Goal: Complete application form

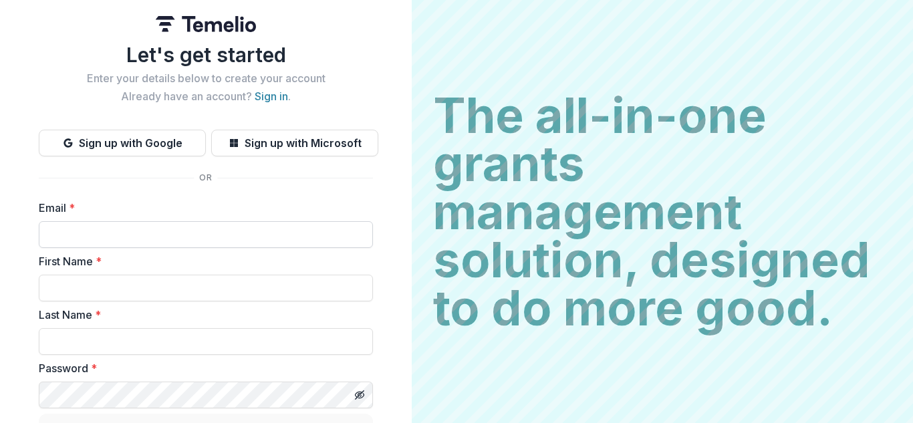
click at [158, 237] on input "Email *" at bounding box center [206, 234] width 334 height 27
click at [274, 93] on link "Sign in" at bounding box center [271, 96] width 33 height 13
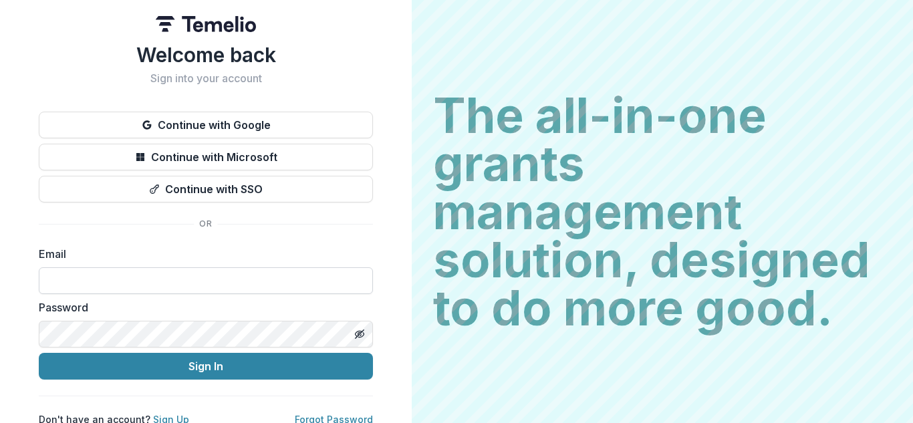
click at [160, 287] on input at bounding box center [206, 280] width 334 height 27
type input "**********"
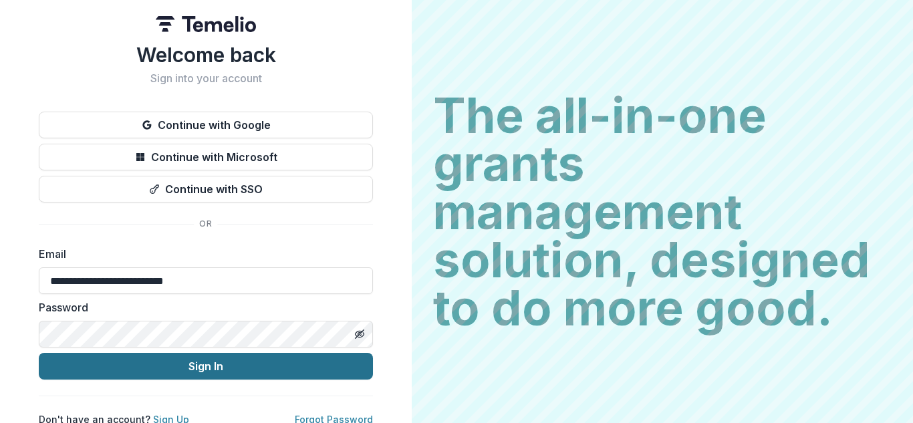
click at [175, 368] on button "Sign In" at bounding box center [206, 366] width 334 height 27
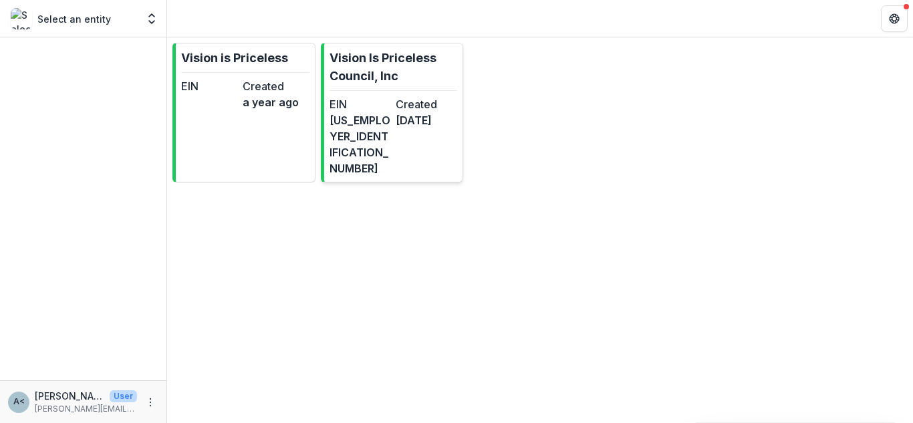
click at [388, 72] on p "Vision Is Priceless Council, Inc" at bounding box center [394, 67] width 128 height 36
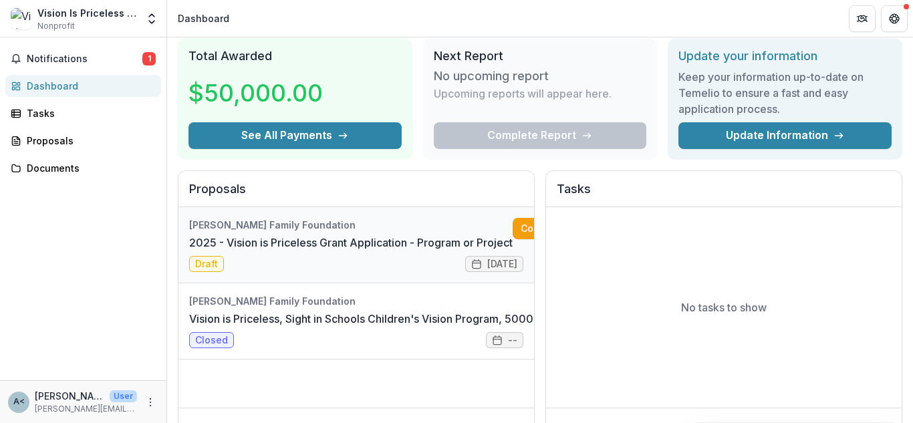
scroll to position [67, 0]
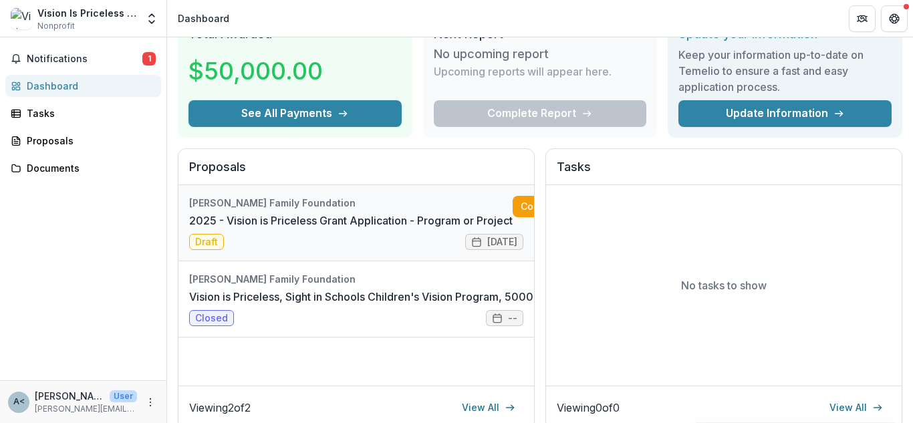
click at [367, 220] on link "2025 - Vision is Priceless Grant Application - Program or Project" at bounding box center [351, 221] width 324 height 16
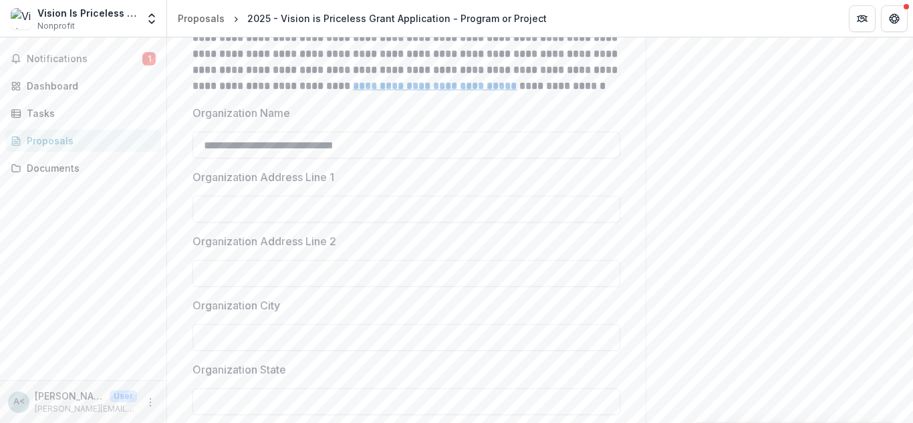
scroll to position [332, 0]
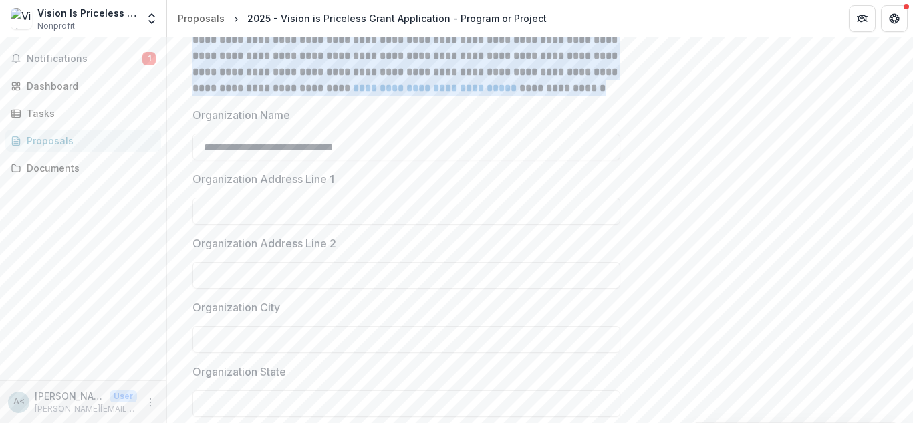
drag, startPoint x: 219, startPoint y: 49, endPoint x: 489, endPoint y: 154, distance: 289.1
click at [489, 96] on div "**********" at bounding box center [407, 29] width 428 height 134
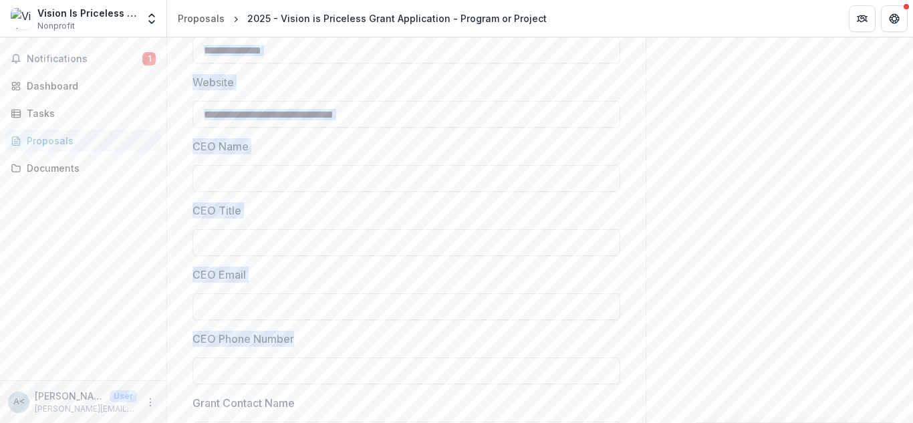
scroll to position [911, 0]
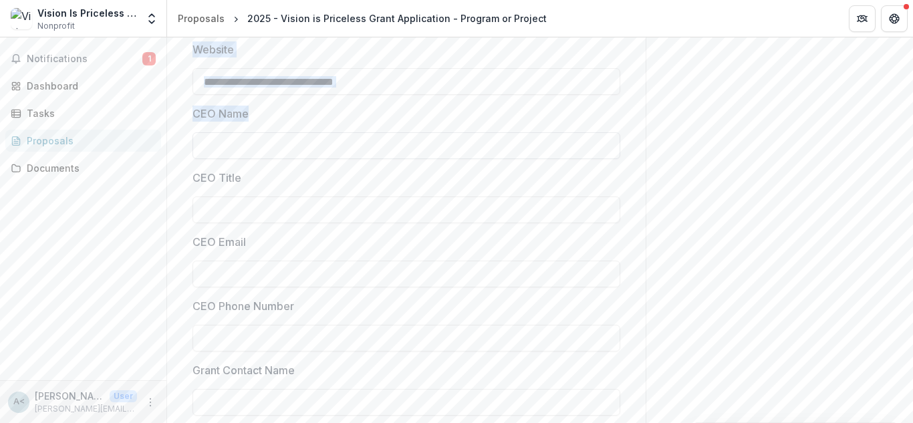
drag, startPoint x: 189, startPoint y: 109, endPoint x: 274, endPoint y: 217, distance: 137.1
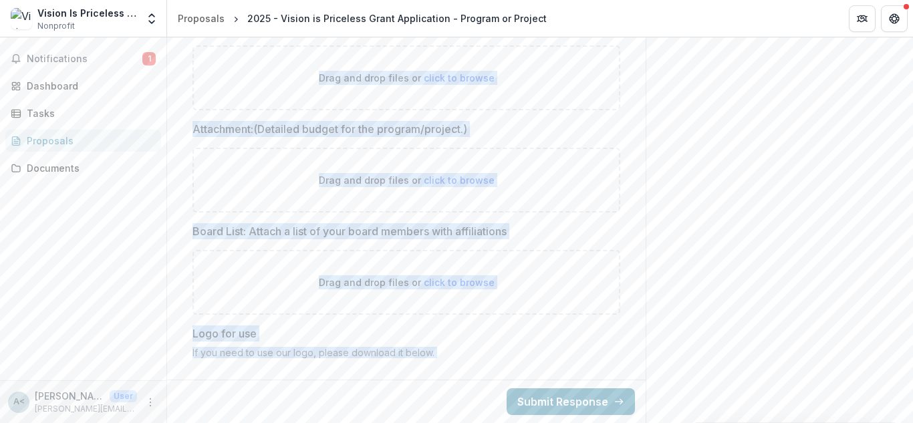
scroll to position [4982, 0]
drag, startPoint x: 190, startPoint y: 92, endPoint x: 535, endPoint y: 249, distance: 379.6
copy div "Loremipsumdo Sitametc: adipisc elitseddoei te inc utlaboreetdo’m aliqu, enimadm…"
click at [511, 253] on div "Drag and drop files or click to browse" at bounding box center [407, 282] width 428 height 65
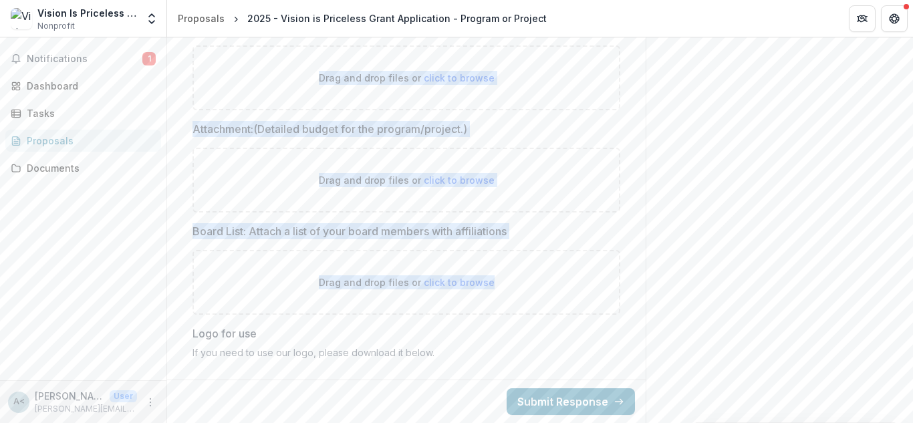
copy div "Organization Overview: general description of the organization’s focus, program…"
click at [459, 245] on div at bounding box center [407, 247] width 428 height 5
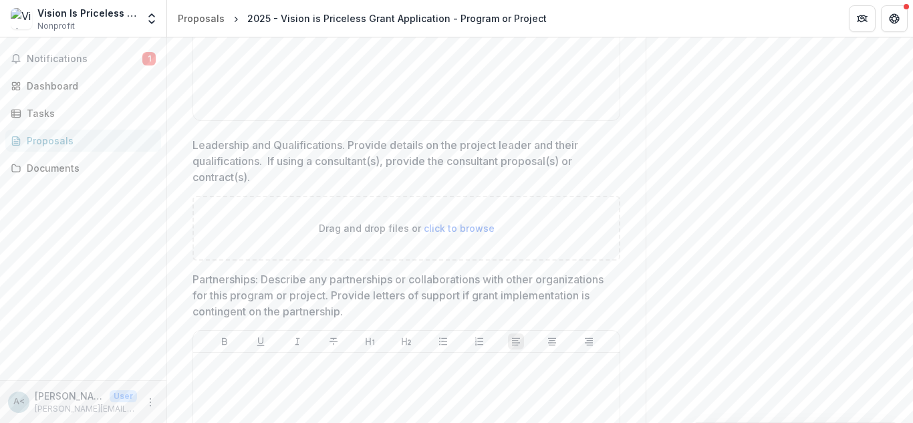
scroll to position [2133, 0]
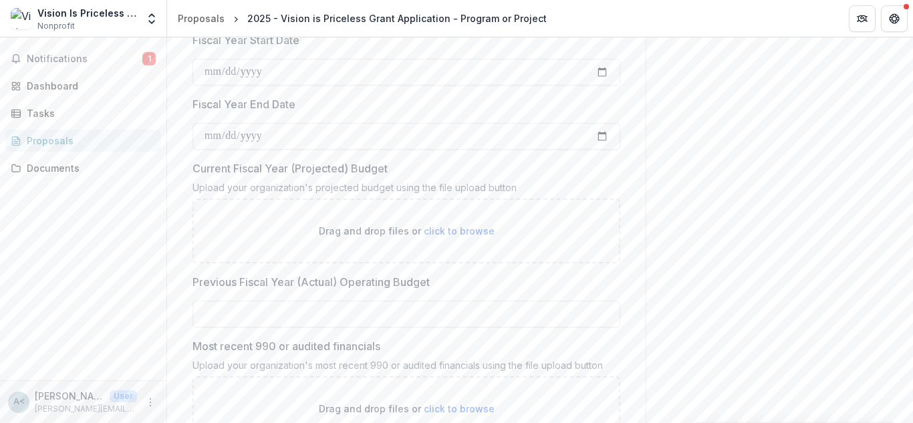
click at [399, 176] on label "Current Fiscal Year (Projected) Budget" at bounding box center [403, 168] width 420 height 16
drag, startPoint x: 400, startPoint y: 227, endPoint x: 183, endPoint y: 225, distance: 217.3
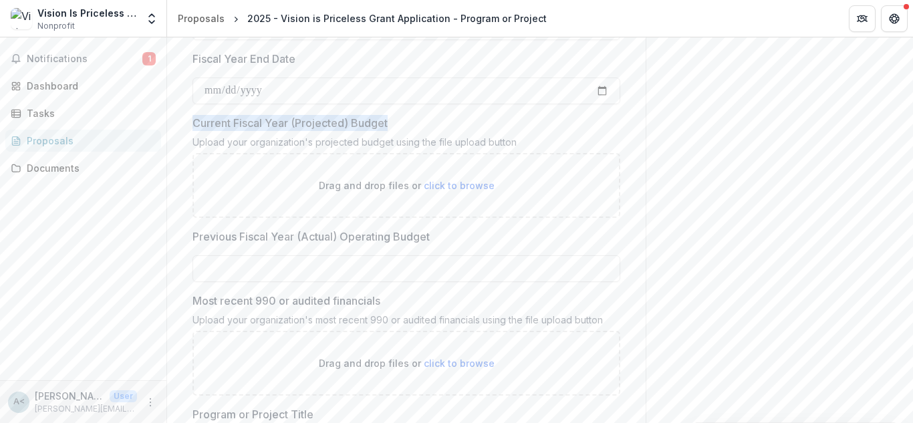
scroll to position [2200, 0]
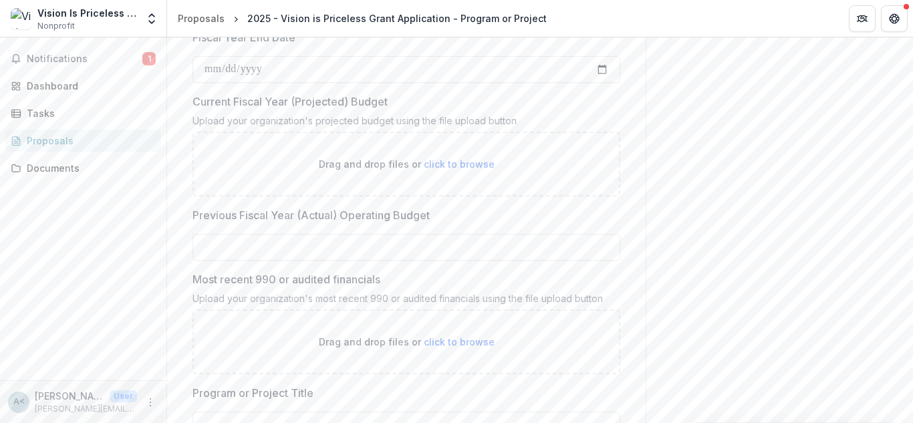
click at [267, 197] on div "Drag and drop files or click to browse" at bounding box center [407, 164] width 428 height 65
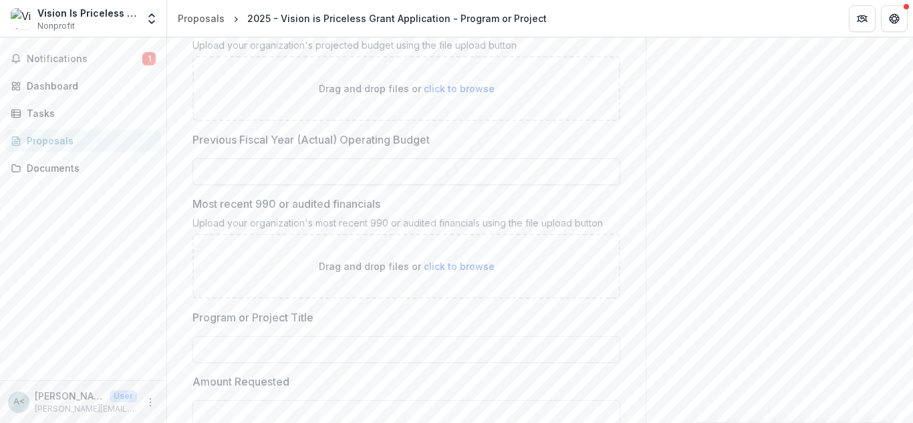
scroll to position [2267, 0]
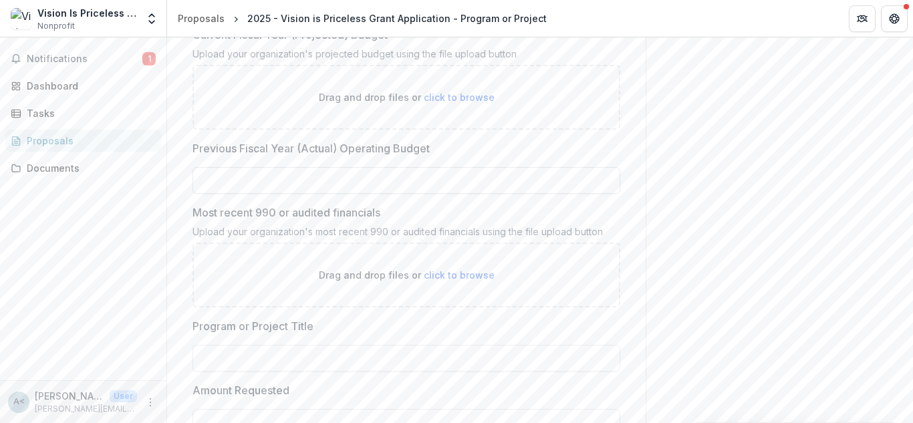
click at [352, 194] on input "Previous Fiscal Year (Actual) Operating Budget" at bounding box center [407, 180] width 428 height 27
click at [344, 194] on input "Previous Fiscal Year (Actual) Operating Budget" at bounding box center [407, 180] width 428 height 27
type input "**"
